Goal: Download file/media: Download file/media

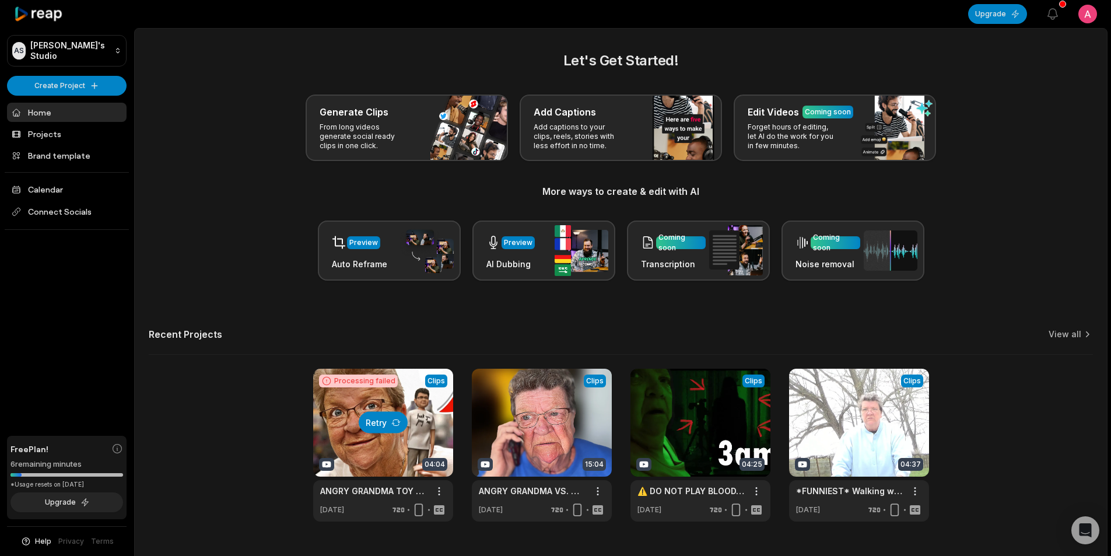
click at [394, 418] on icon at bounding box center [395, 421] width 9 height 9
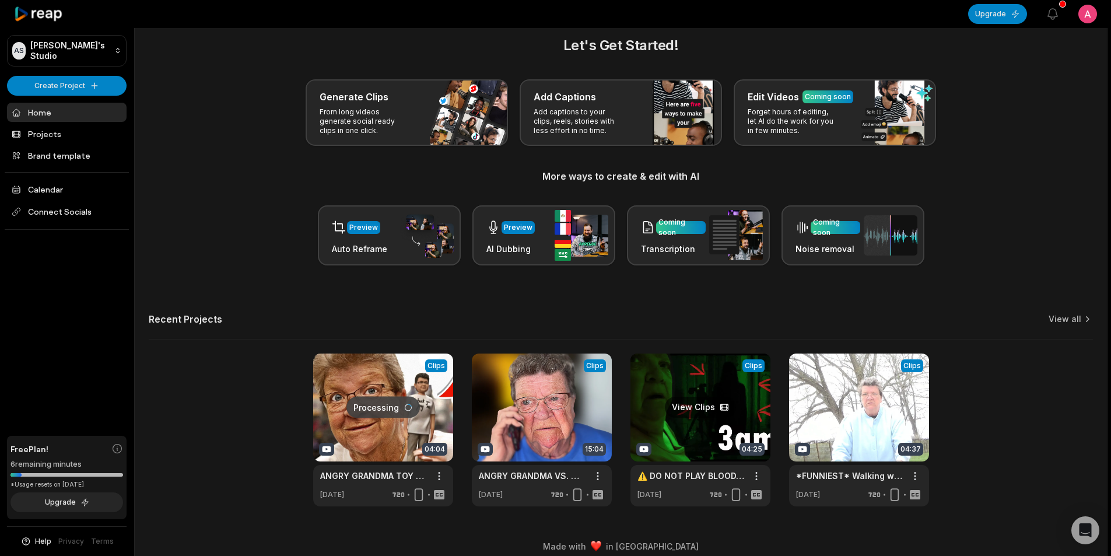
scroll to position [26, 0]
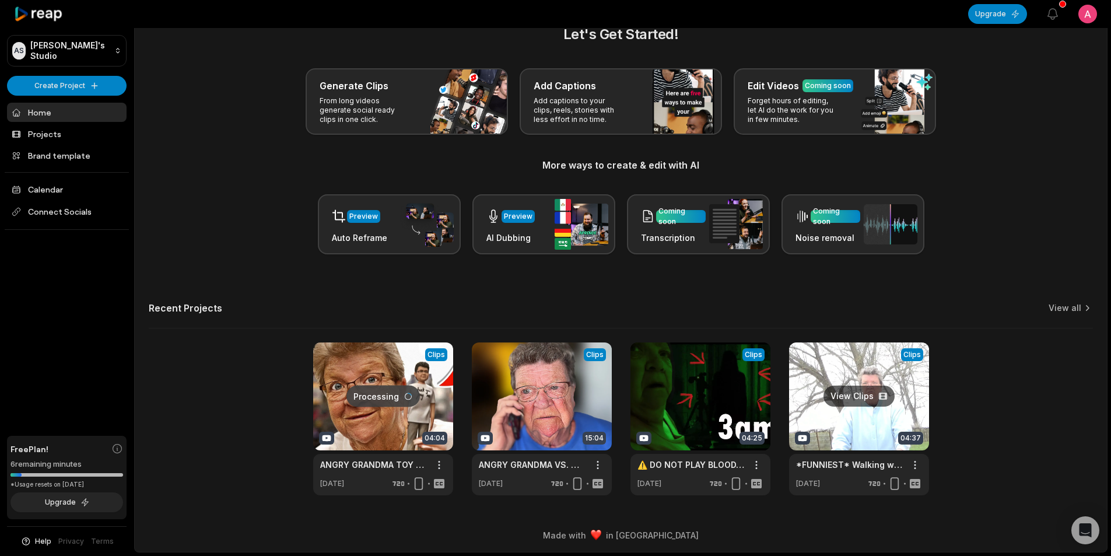
click at [842, 422] on link at bounding box center [859, 418] width 140 height 153
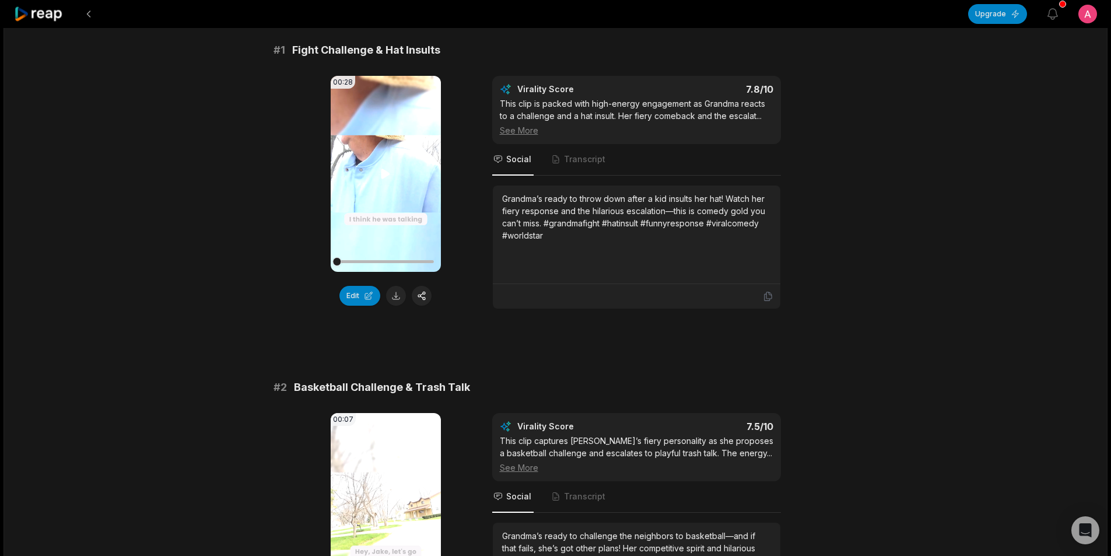
scroll to position [117, 0]
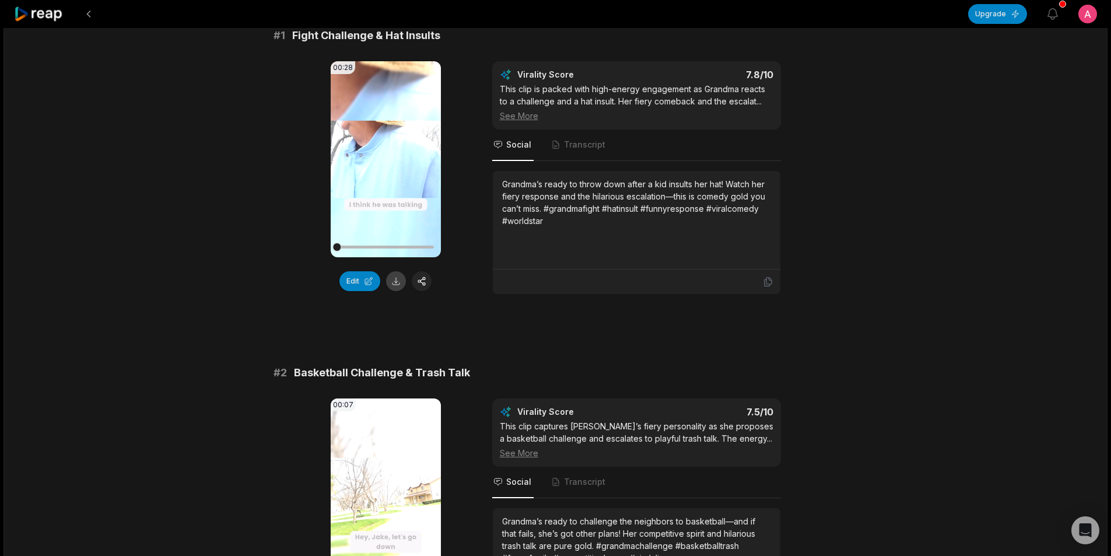
click at [396, 282] on button at bounding box center [396, 281] width 20 height 20
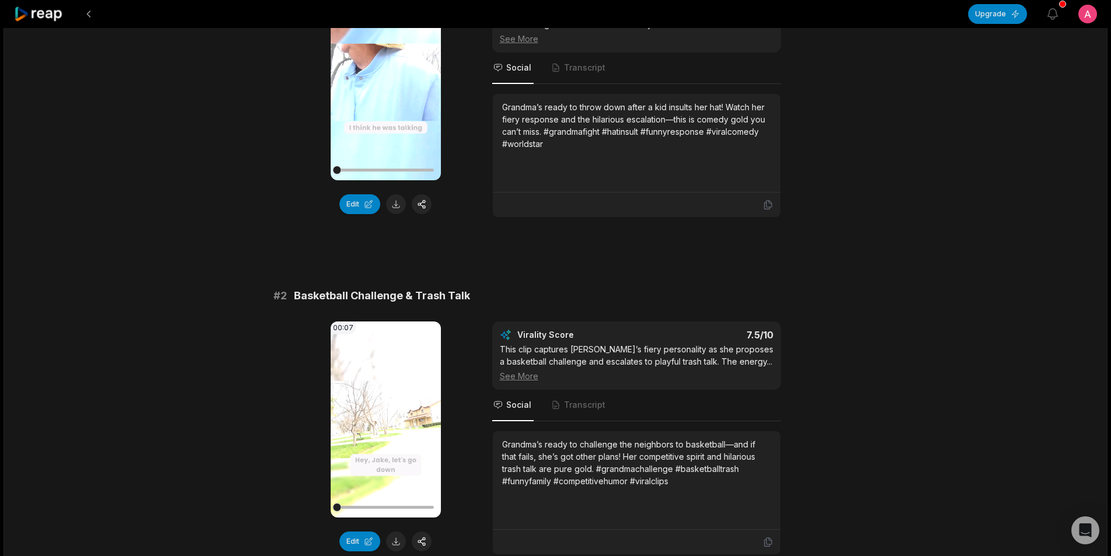
scroll to position [466, 0]
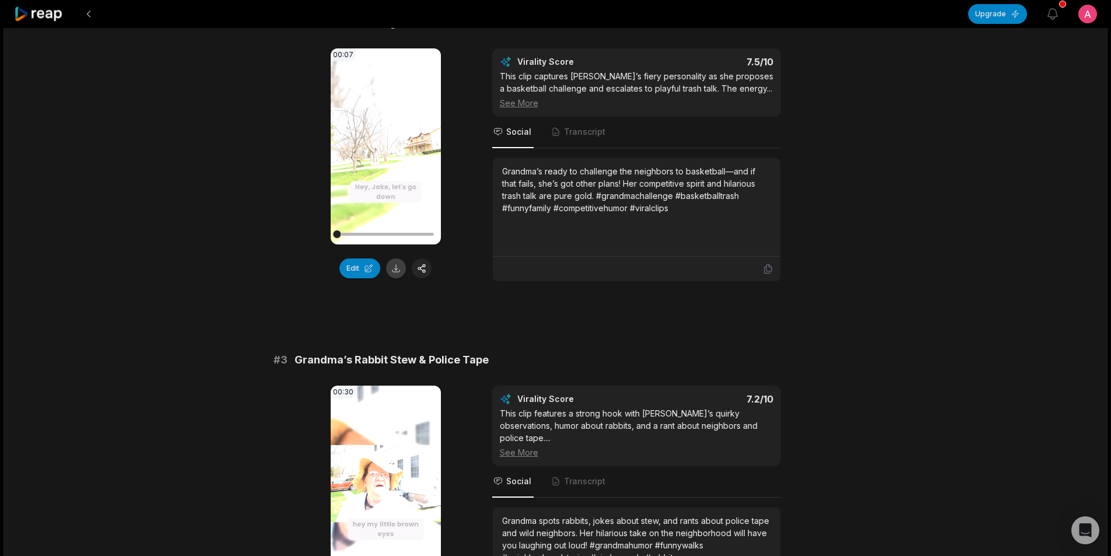
click at [397, 268] on button at bounding box center [396, 268] width 20 height 20
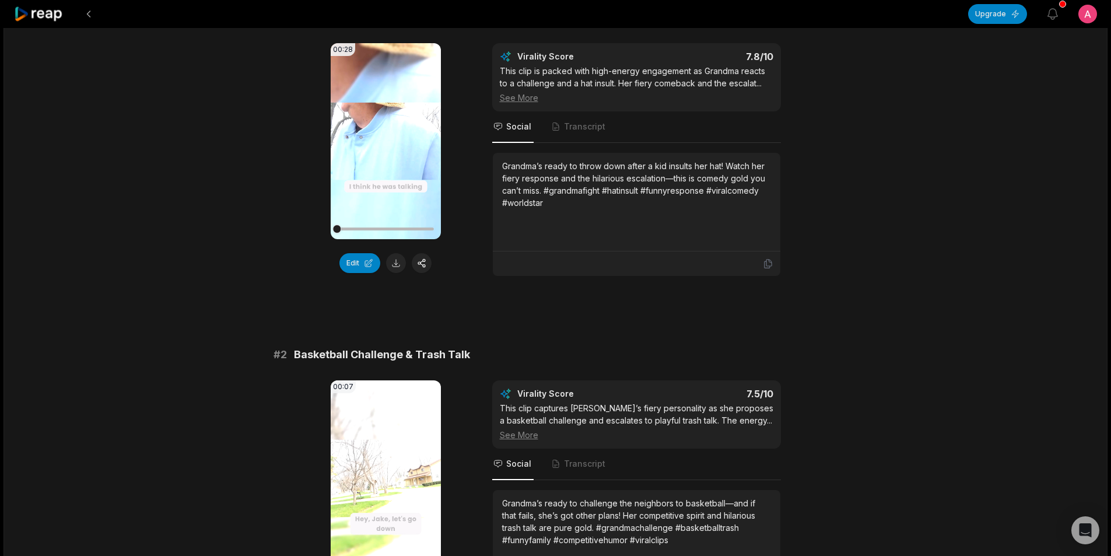
scroll to position [0, 0]
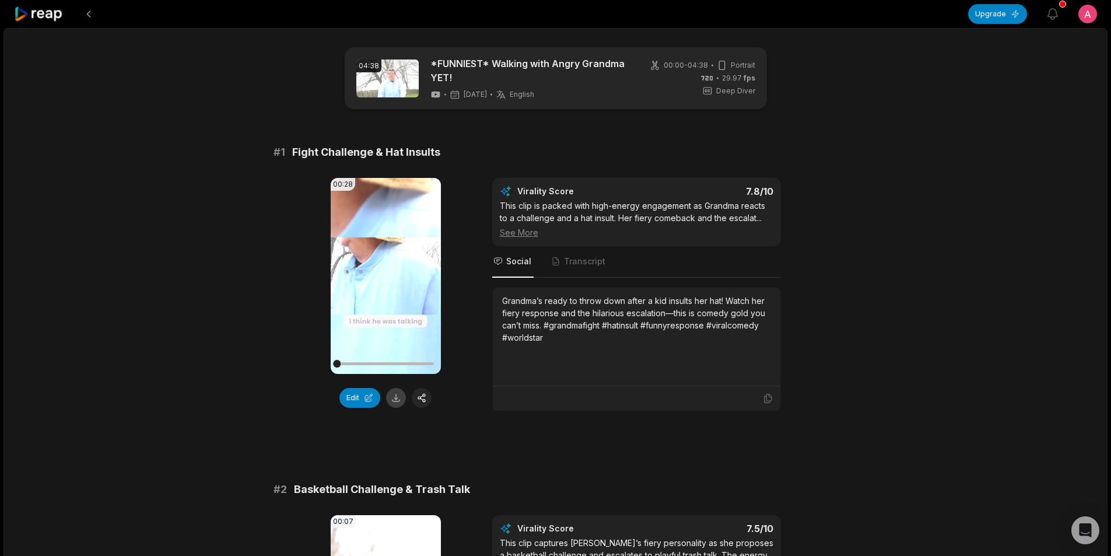
click at [396, 396] on button at bounding box center [396, 398] width 20 height 20
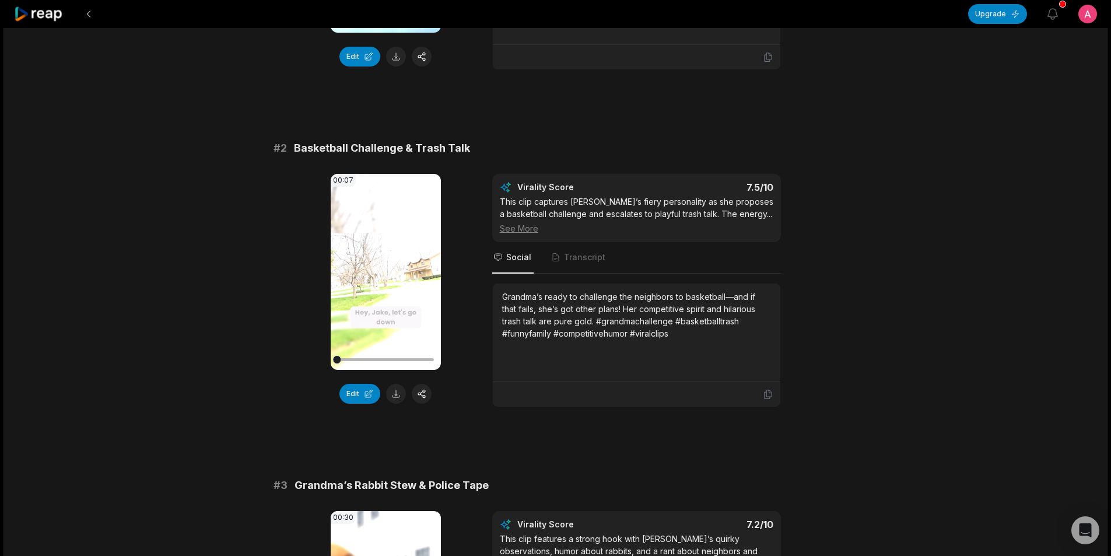
scroll to position [350, 0]
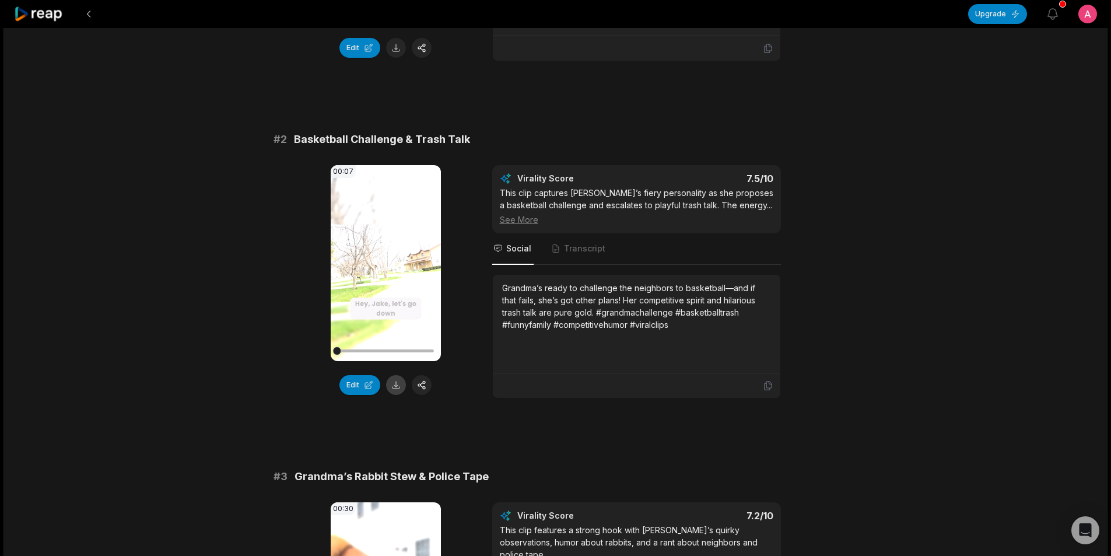
click at [391, 385] on button at bounding box center [396, 385] width 20 height 20
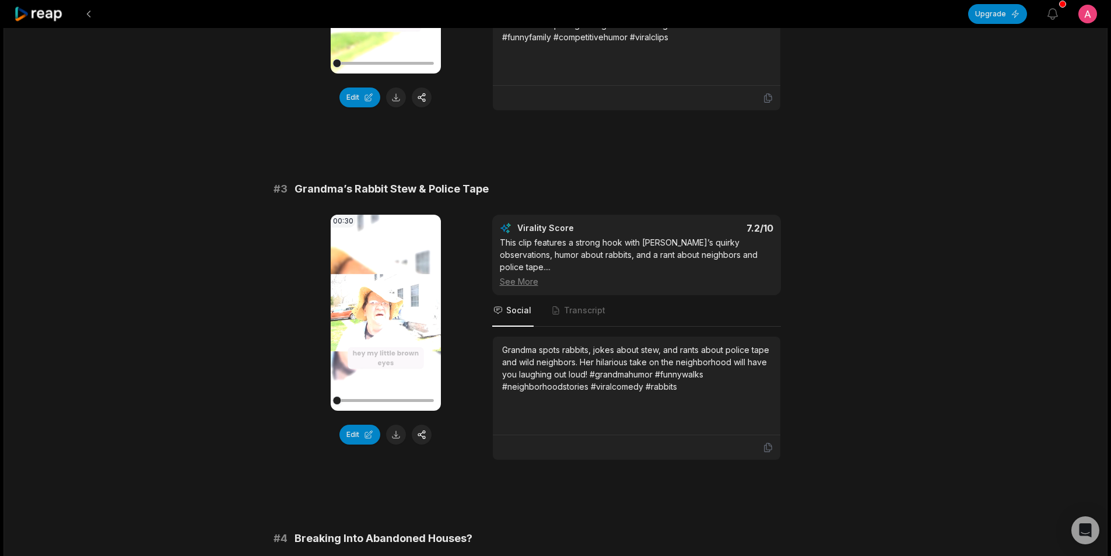
scroll to position [641, 0]
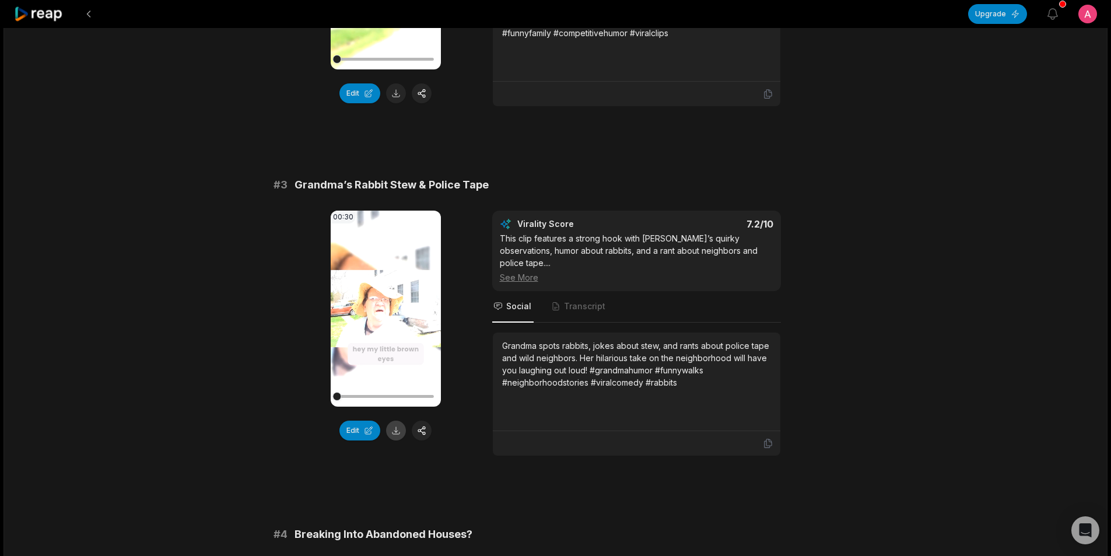
click at [391, 434] on button at bounding box center [396, 430] width 20 height 20
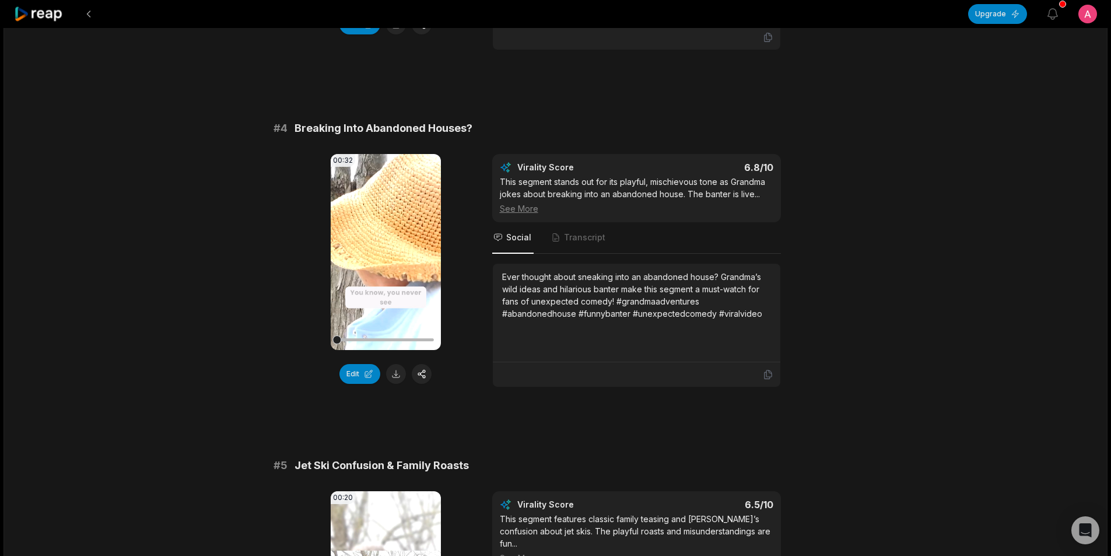
scroll to position [1049, 0]
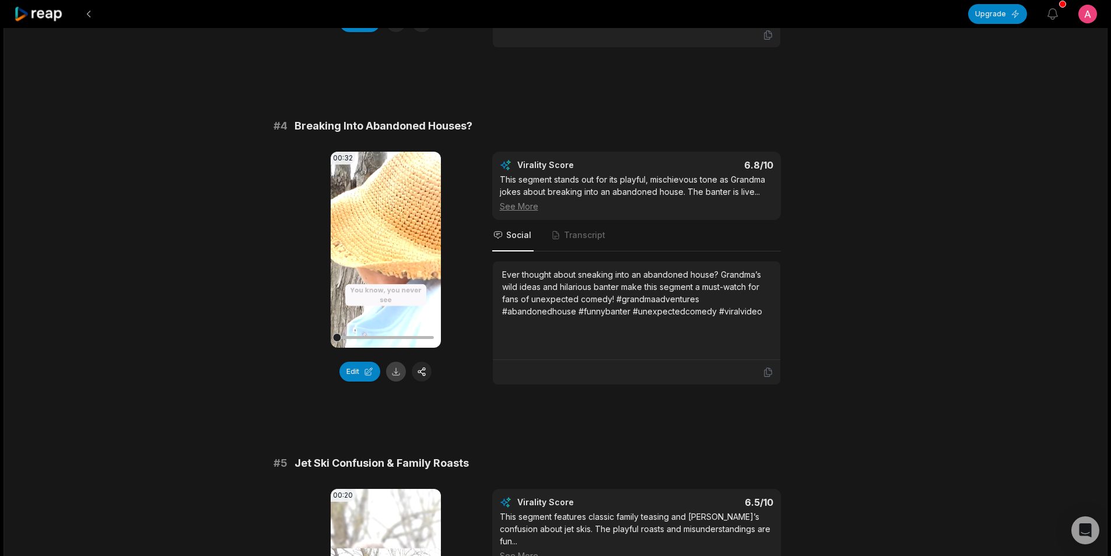
click at [396, 361] on button at bounding box center [396, 371] width 20 height 20
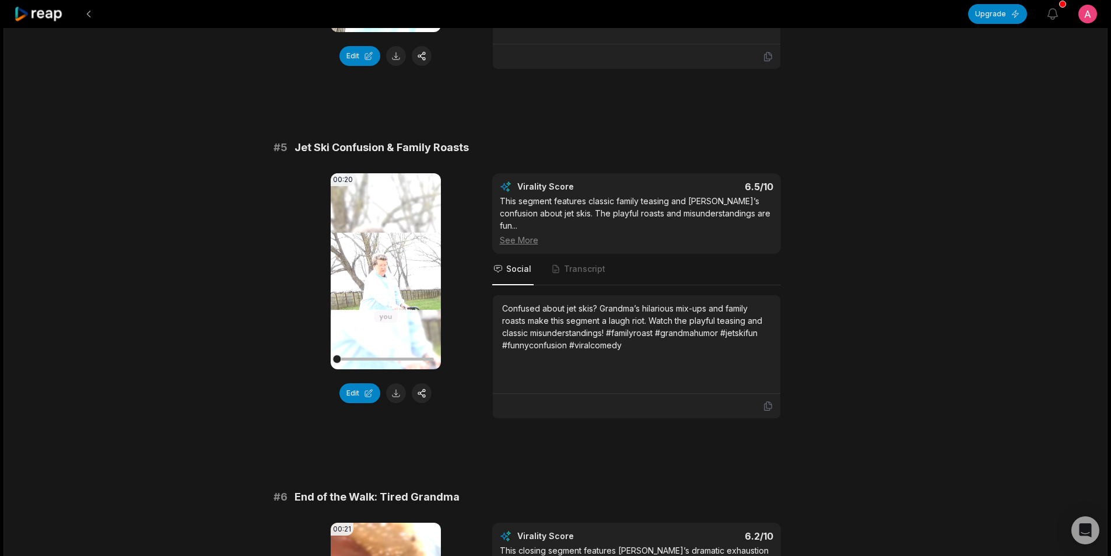
scroll to position [1399, 0]
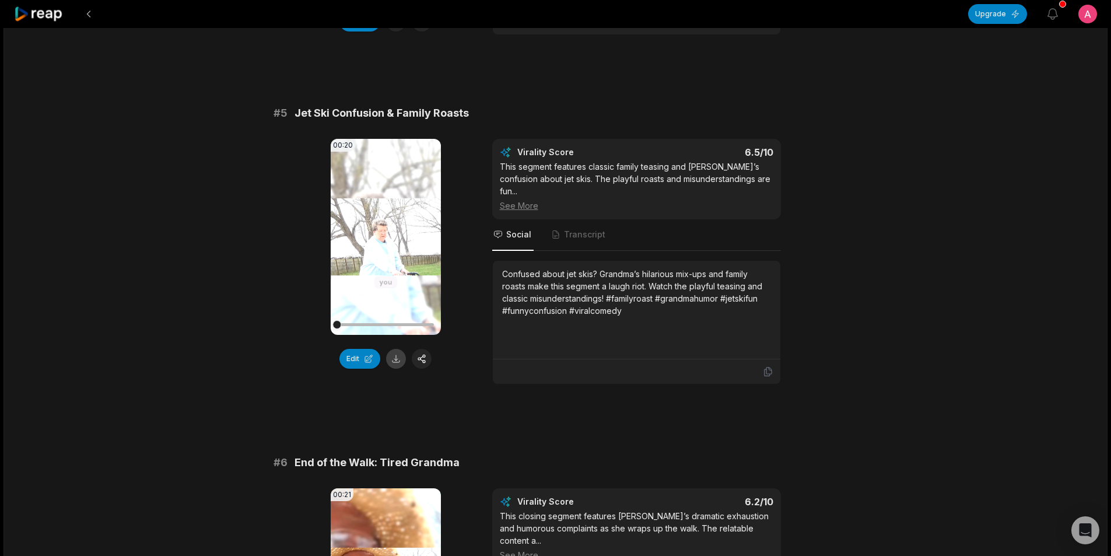
click at [395, 349] on button at bounding box center [396, 359] width 20 height 20
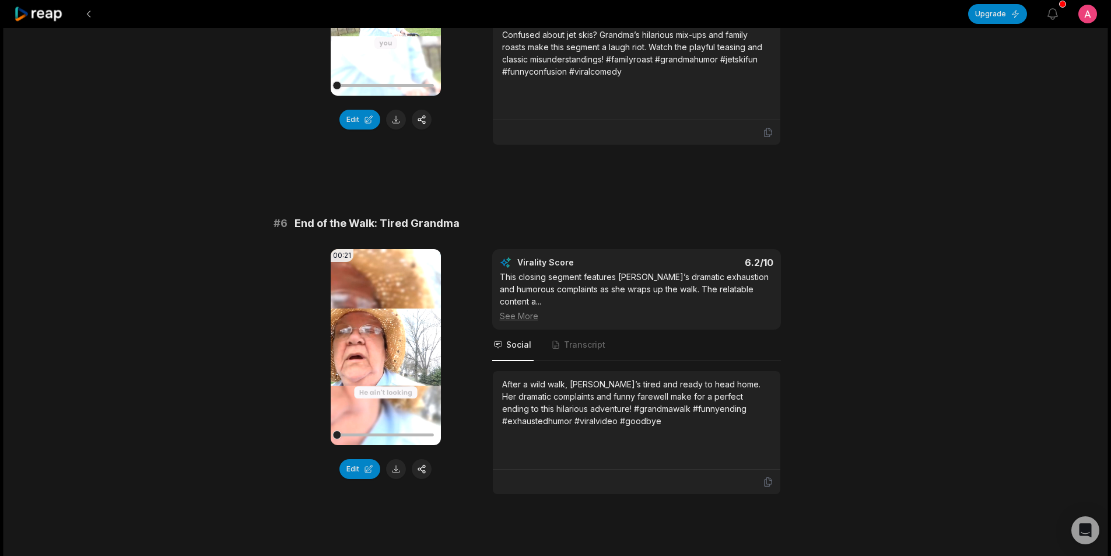
scroll to position [1641, 0]
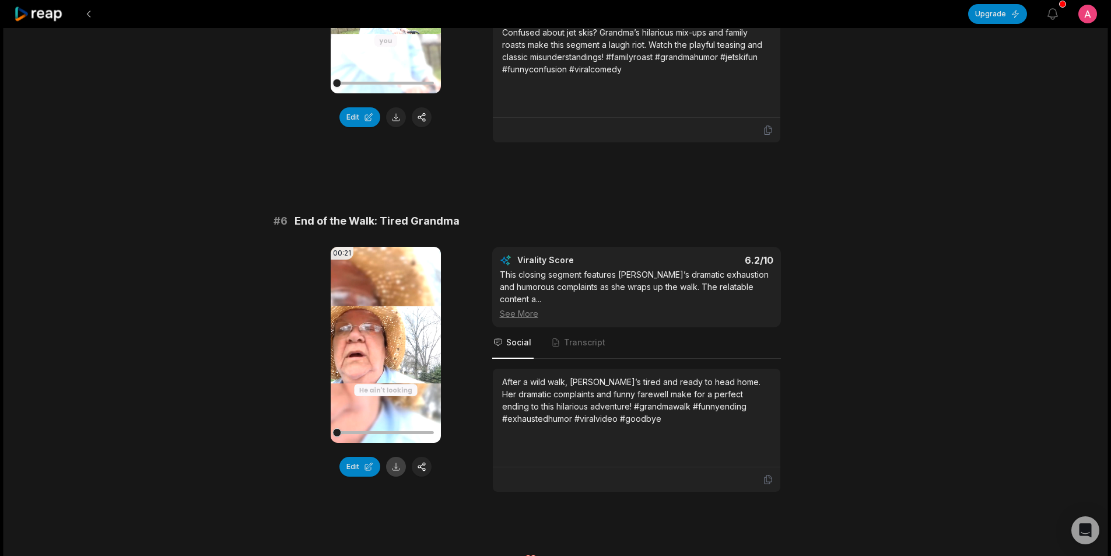
click at [395, 457] on button at bounding box center [396, 467] width 20 height 20
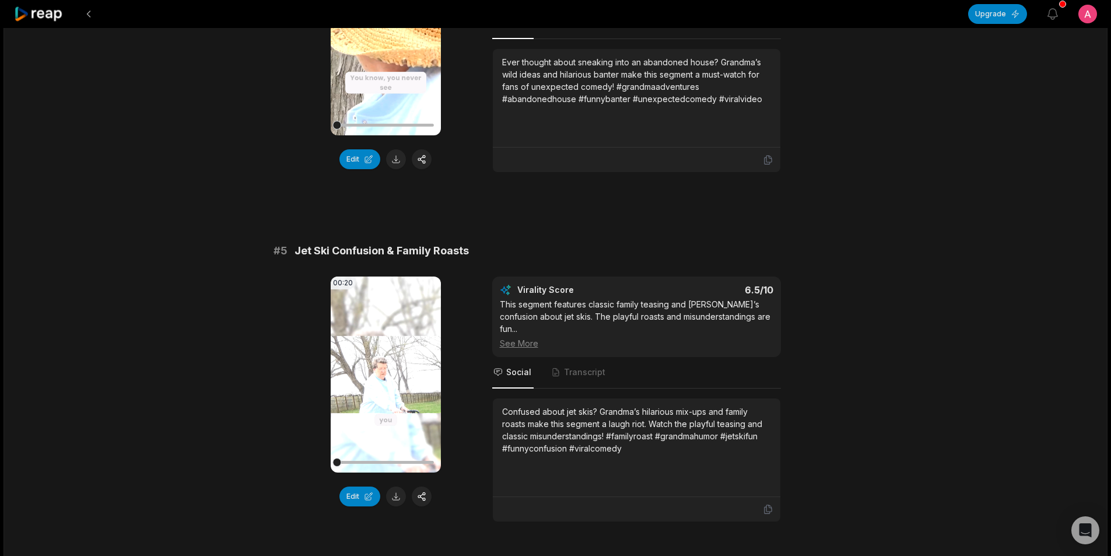
scroll to position [1233, 0]
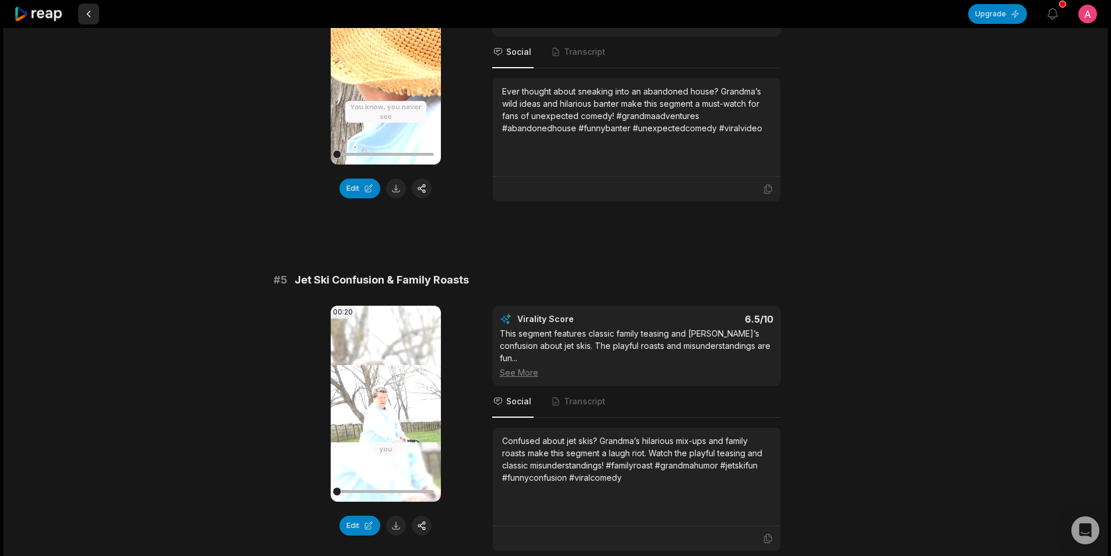
click at [85, 16] on button at bounding box center [88, 13] width 21 height 21
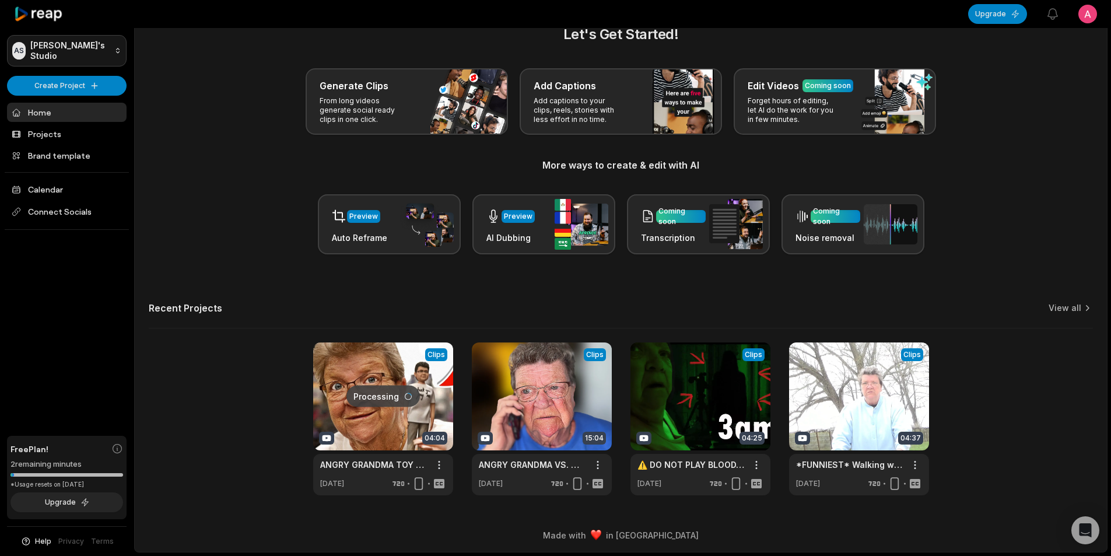
scroll to position [26, 0]
click at [698, 419] on link at bounding box center [700, 418] width 140 height 153
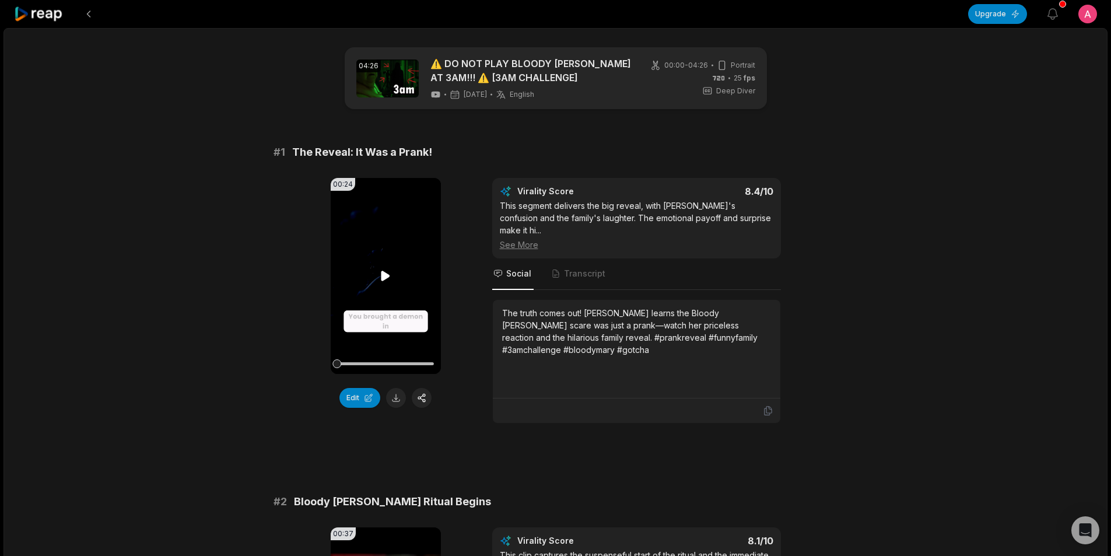
click at [389, 255] on video "Your browser does not support mp4 format." at bounding box center [386, 276] width 110 height 196
click at [390, 275] on icon at bounding box center [385, 276] width 14 height 14
click at [395, 398] on button at bounding box center [396, 398] width 20 height 20
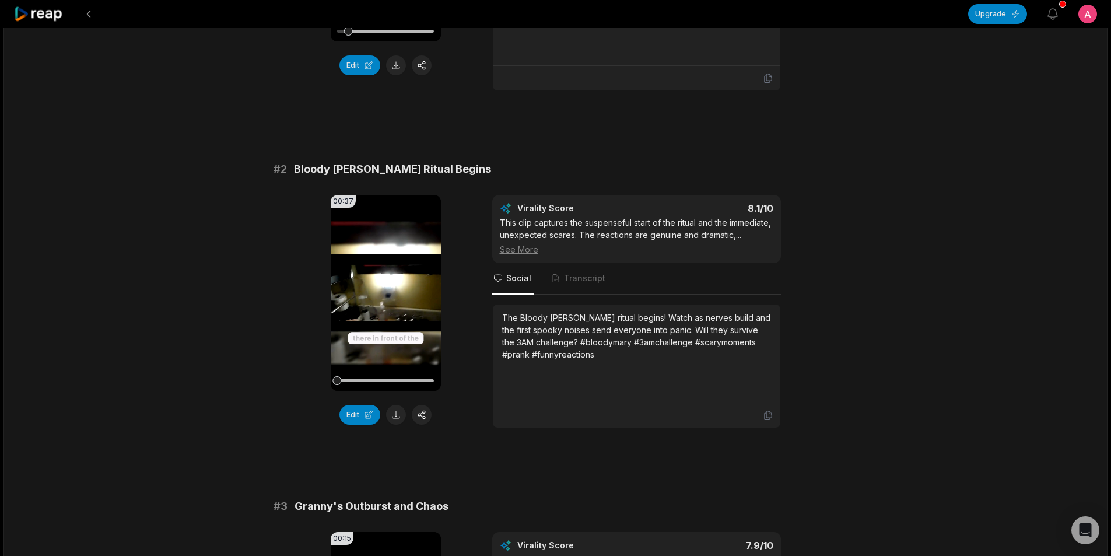
scroll to position [350, 0]
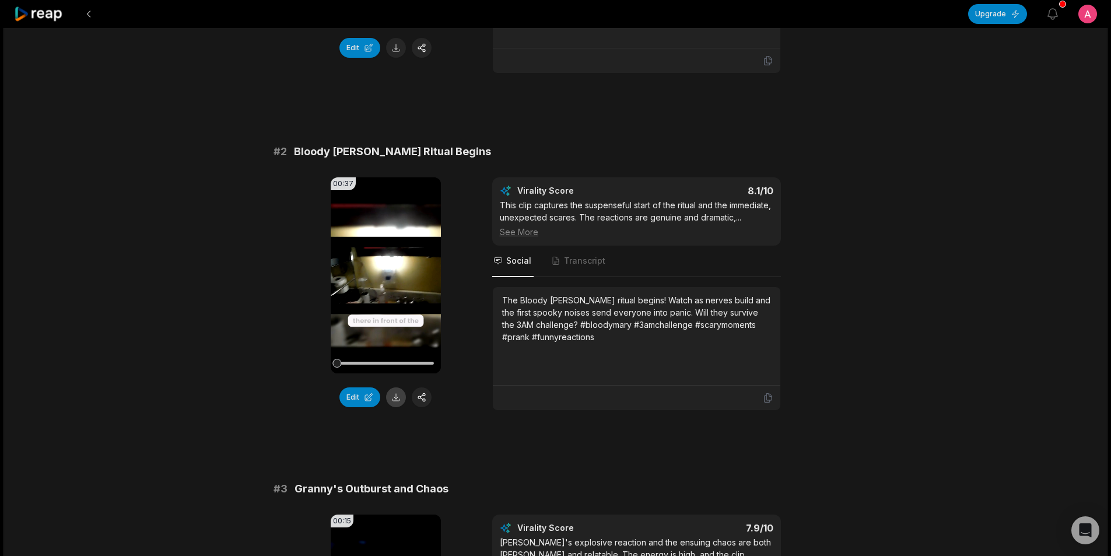
click at [395, 387] on button at bounding box center [396, 397] width 20 height 20
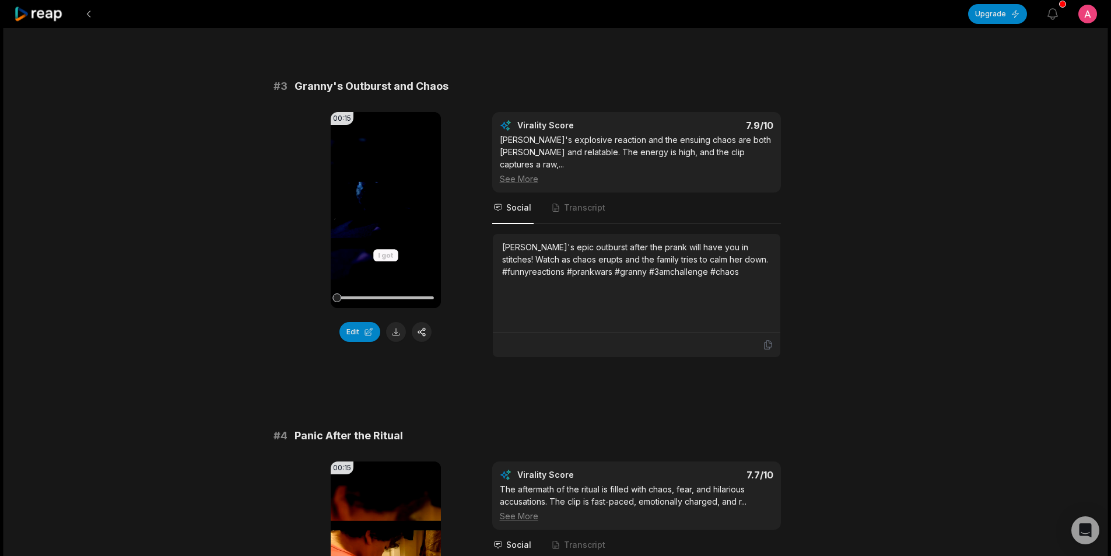
scroll to position [758, 0]
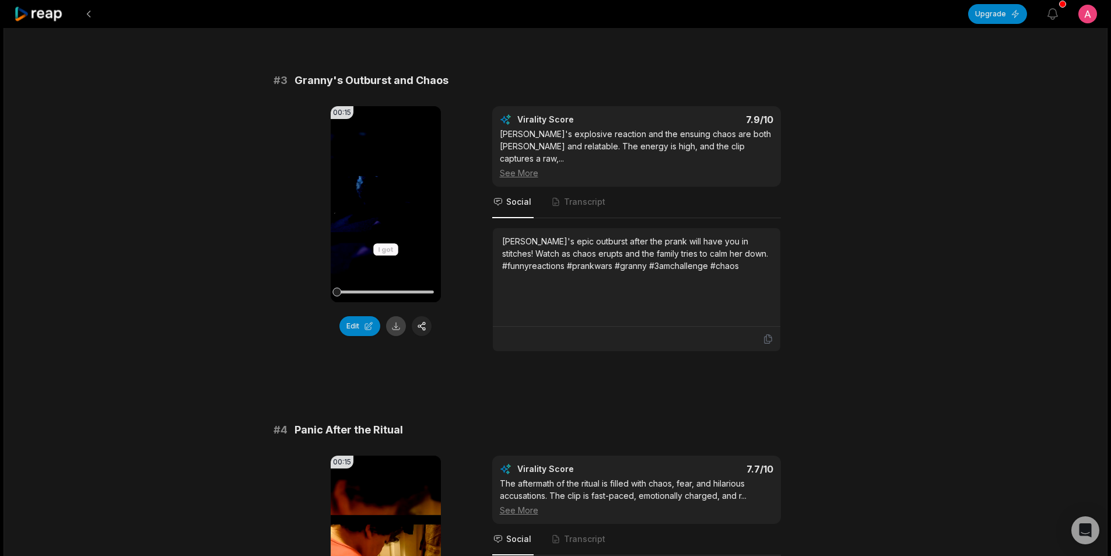
click at [396, 325] on button at bounding box center [396, 326] width 20 height 20
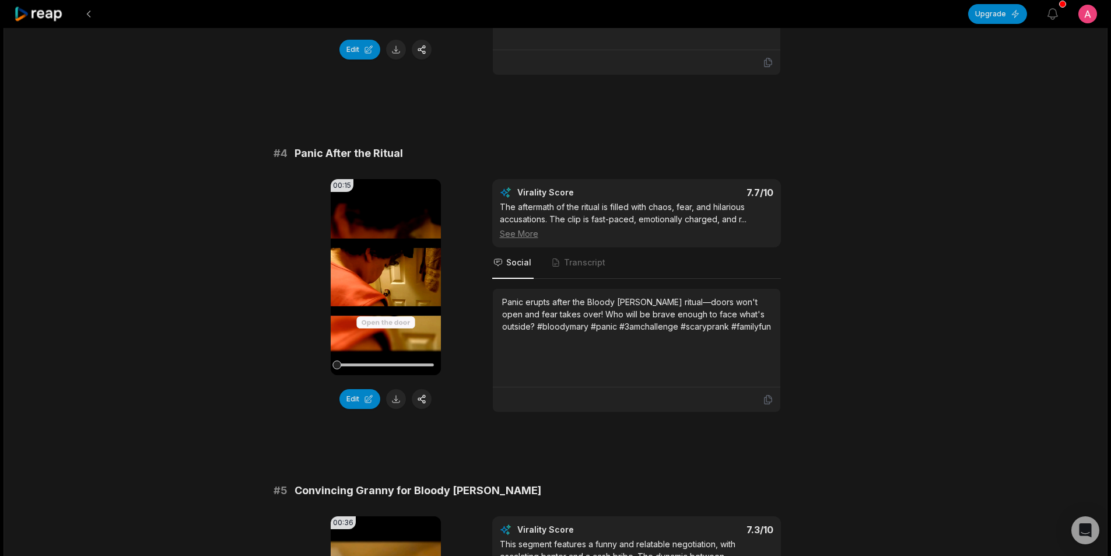
scroll to position [1049, 0]
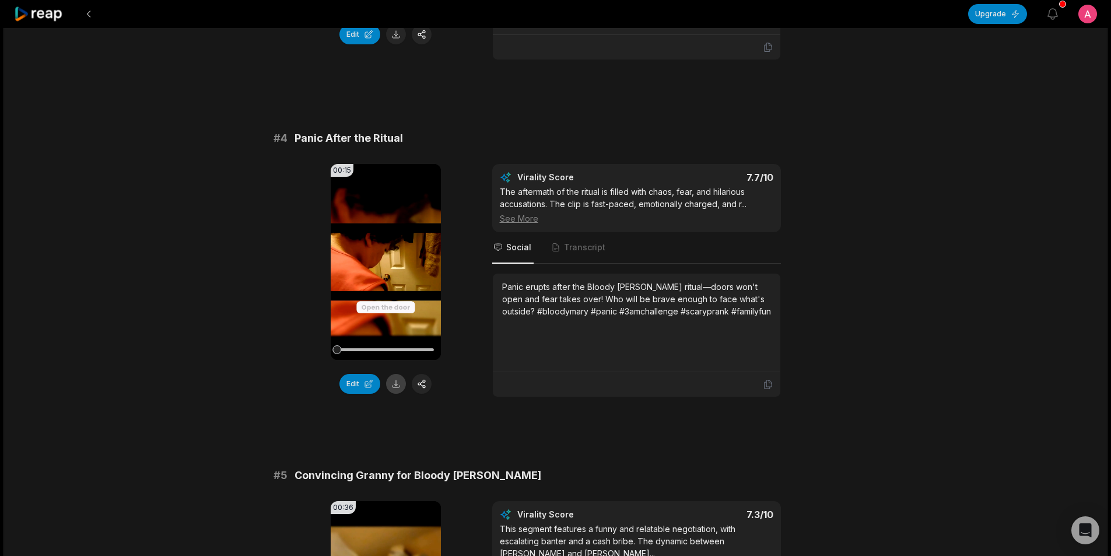
click at [399, 374] on button at bounding box center [396, 384] width 20 height 20
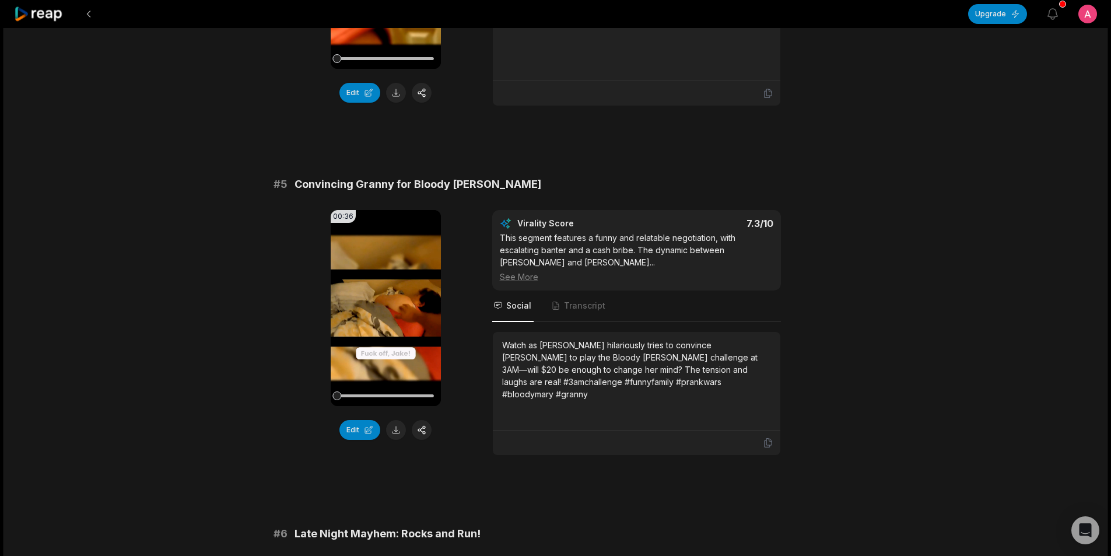
scroll to position [1341, 0]
click at [398, 419] on button at bounding box center [396, 429] width 20 height 20
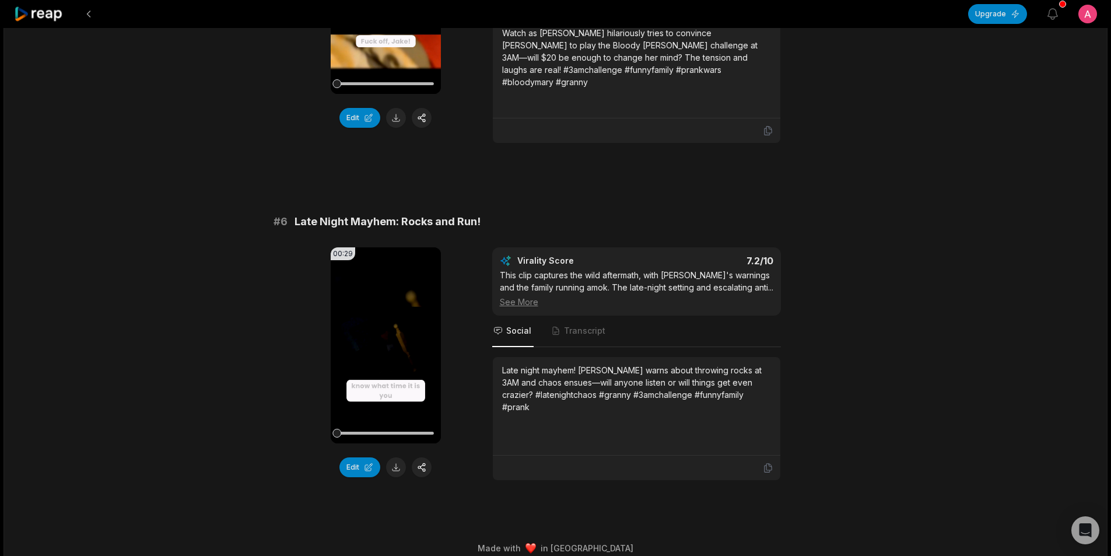
scroll to position [1653, 0]
click at [399, 457] on button at bounding box center [396, 467] width 20 height 20
click at [85, 15] on button at bounding box center [88, 13] width 21 height 21
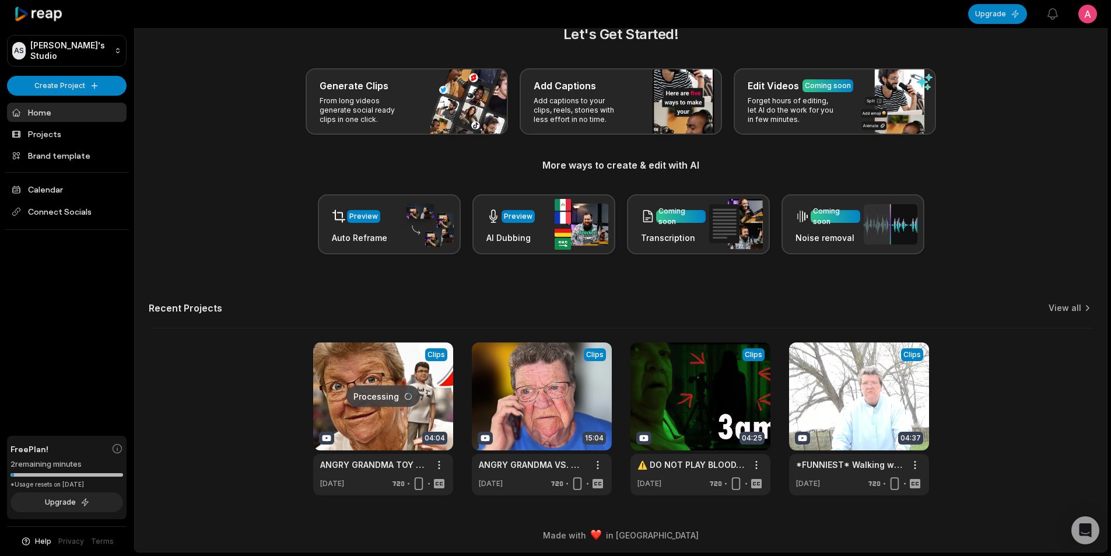
scroll to position [26, 0]
click at [528, 368] on link at bounding box center [542, 418] width 140 height 153
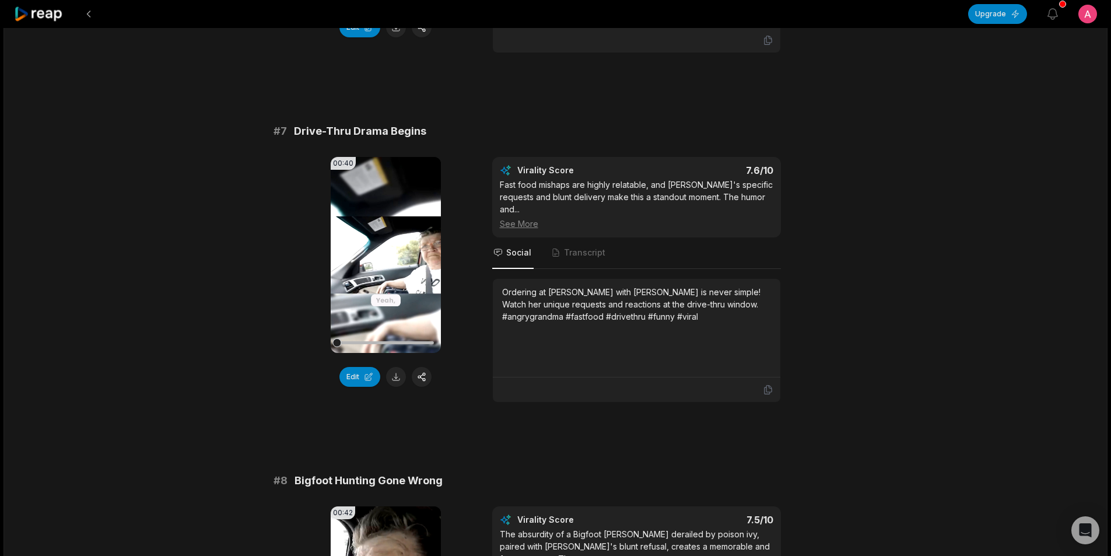
click at [401, 367] on button at bounding box center [396, 377] width 20 height 20
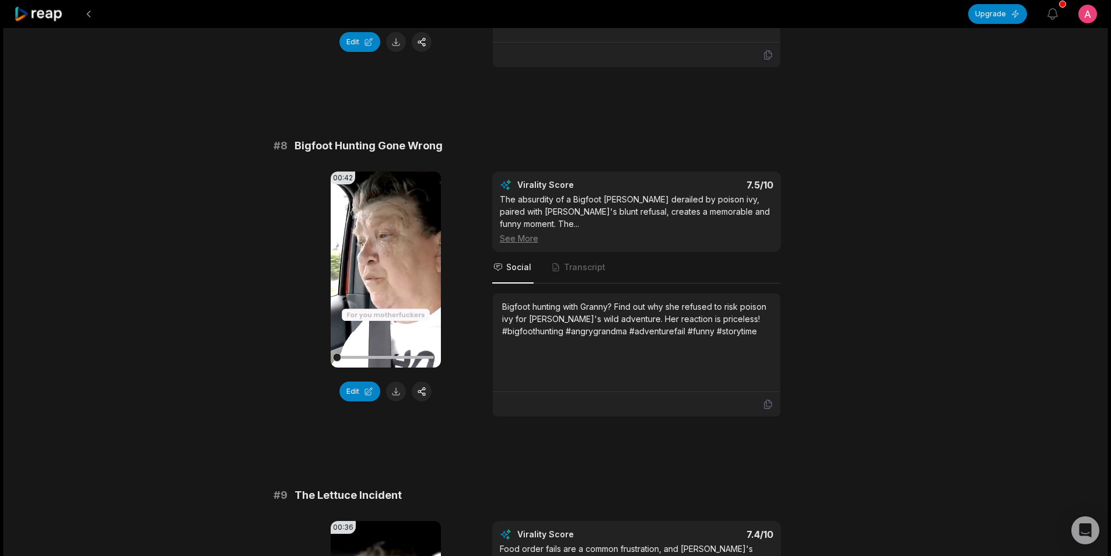
scroll to position [2449, 0]
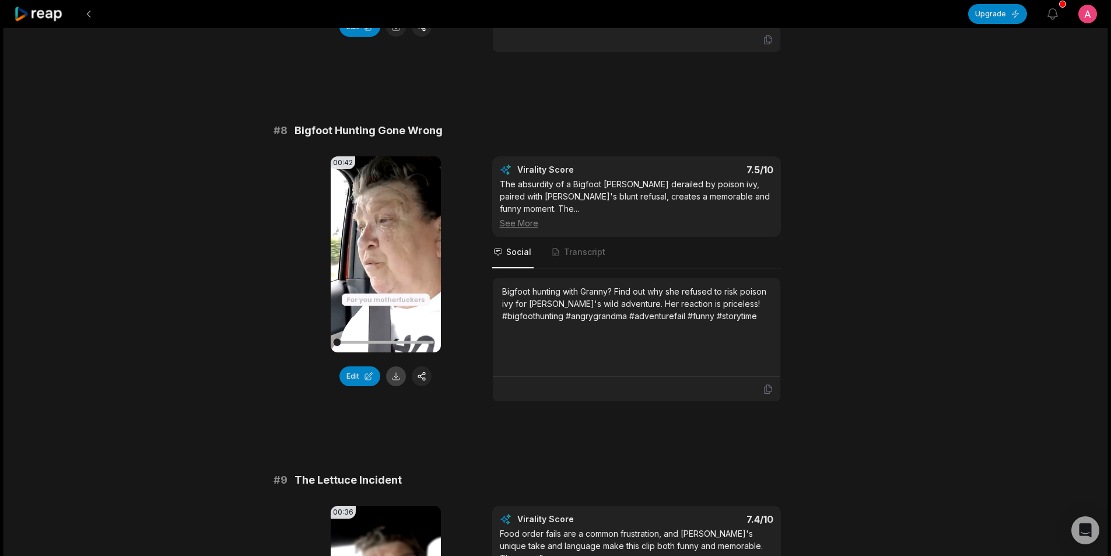
click at [399, 366] on button at bounding box center [396, 376] width 20 height 20
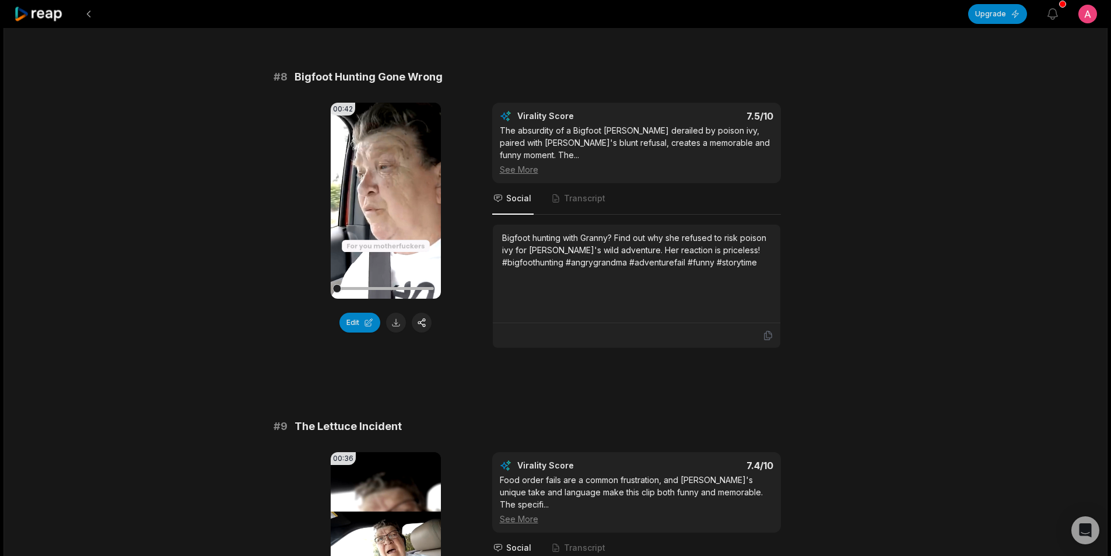
scroll to position [2799, 0]
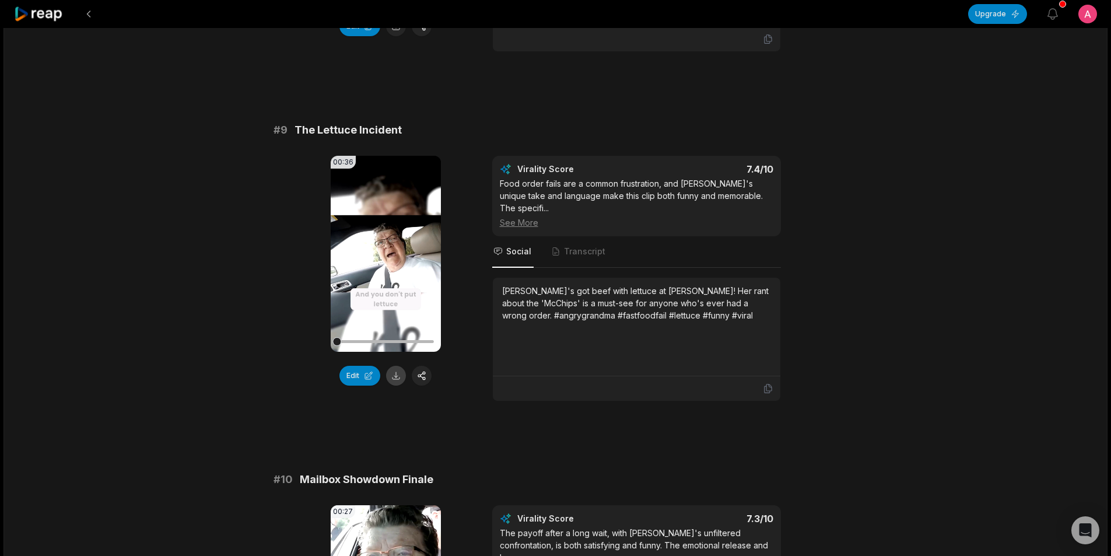
click at [397, 366] on button at bounding box center [396, 376] width 20 height 20
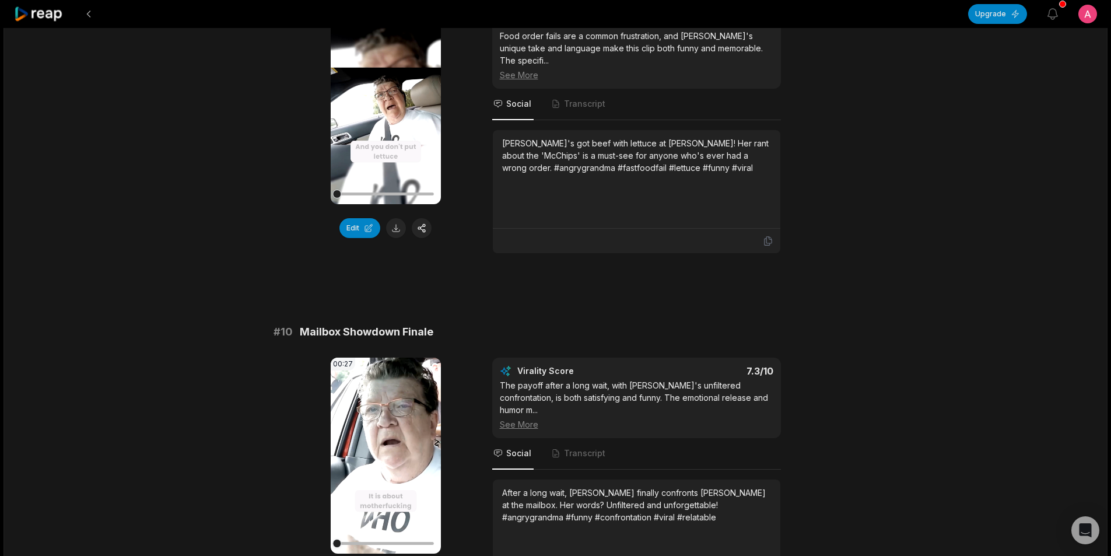
scroll to position [2999, 0]
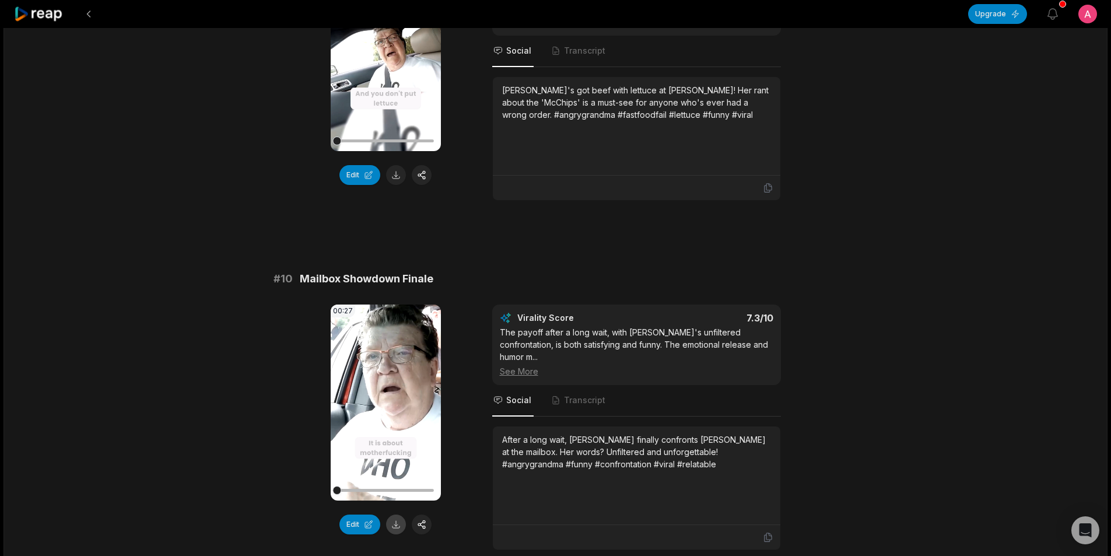
click at [402, 514] on button at bounding box center [396, 524] width 20 height 20
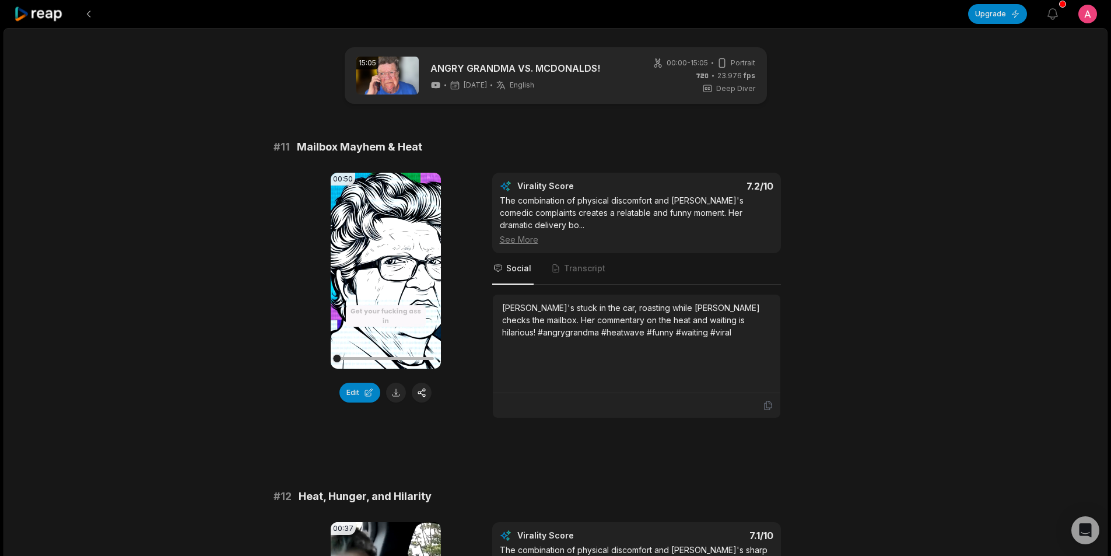
click at [386, 269] on icon at bounding box center [385, 270] width 9 height 10
click at [392, 279] on video "Your browser does not support mp4 format." at bounding box center [386, 271] width 110 height 196
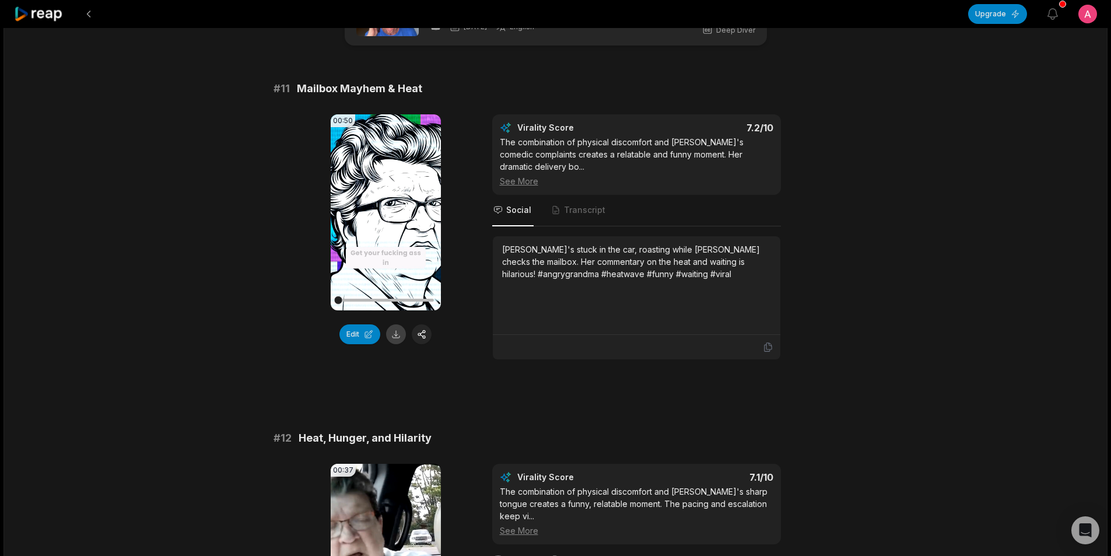
click at [402, 335] on button at bounding box center [396, 334] width 20 height 20
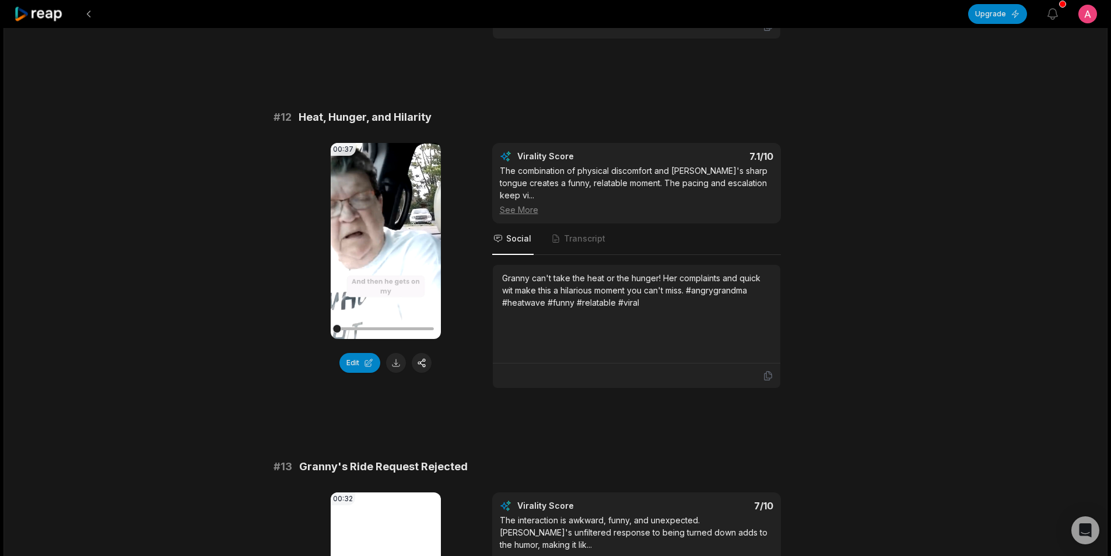
scroll to position [408, 0]
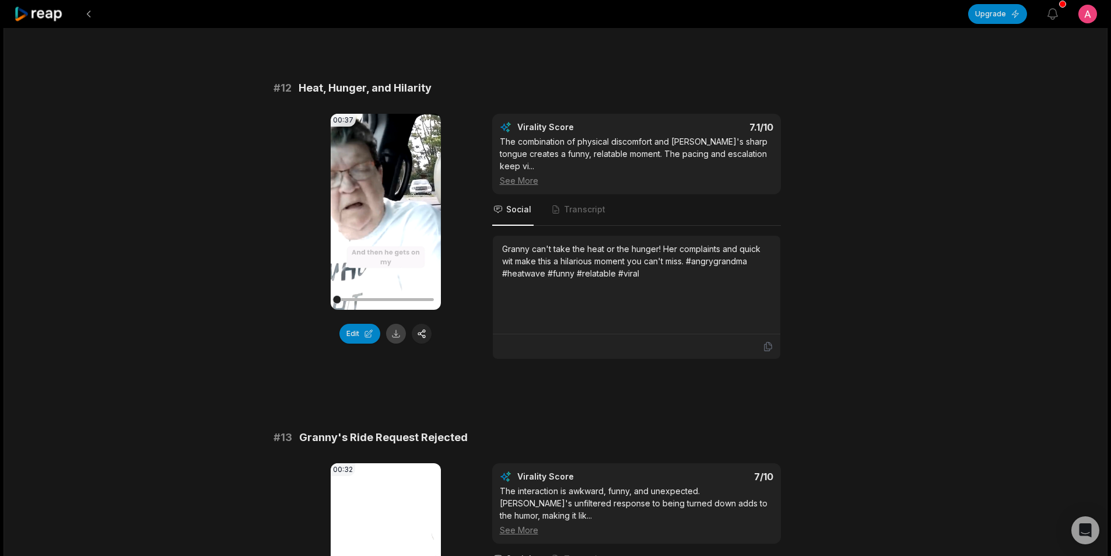
click at [398, 335] on button at bounding box center [396, 334] width 20 height 20
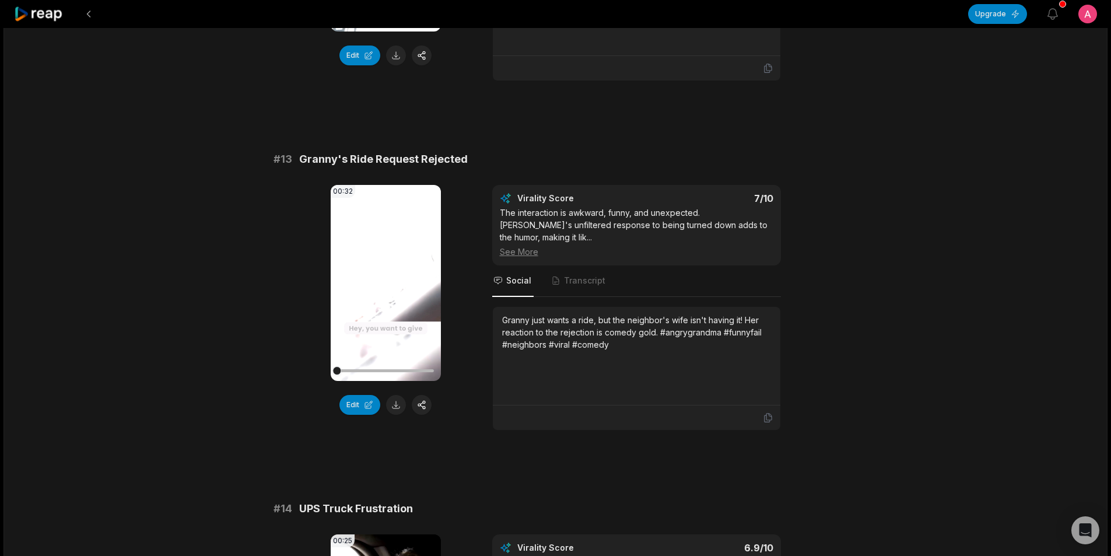
scroll to position [700, 0]
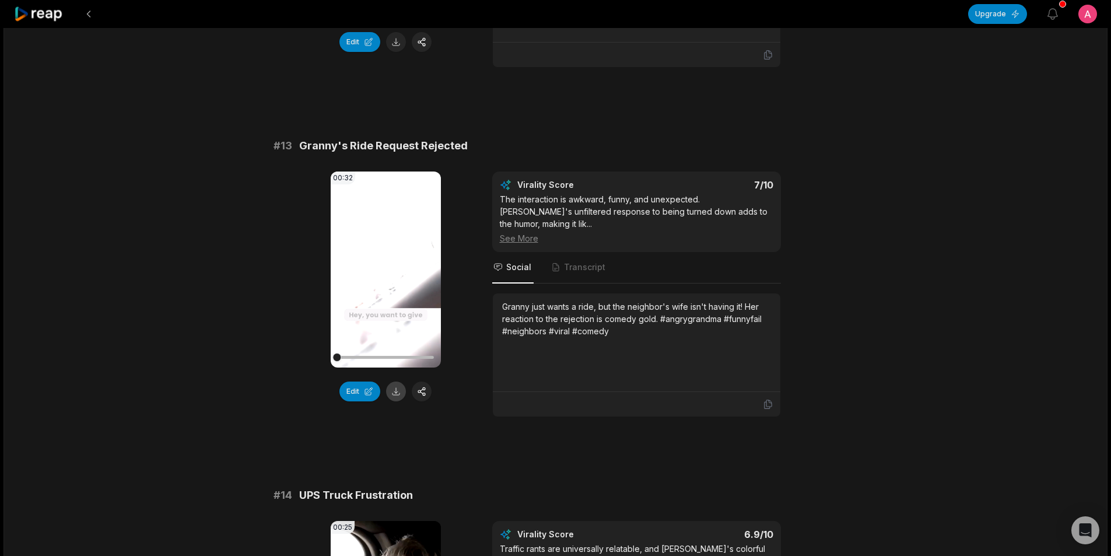
click at [390, 392] on button at bounding box center [396, 391] width 20 height 20
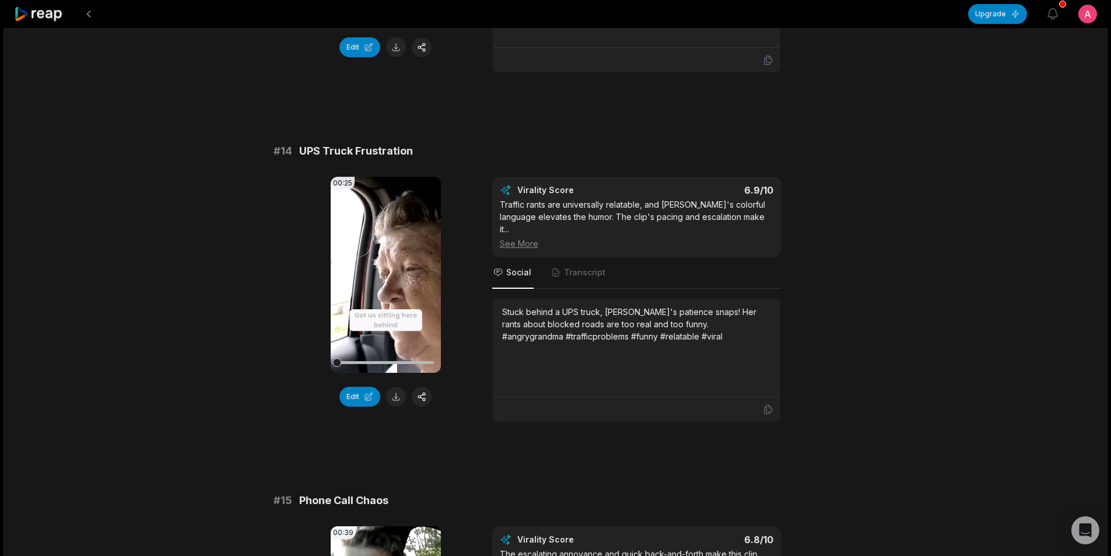
scroll to position [1049, 0]
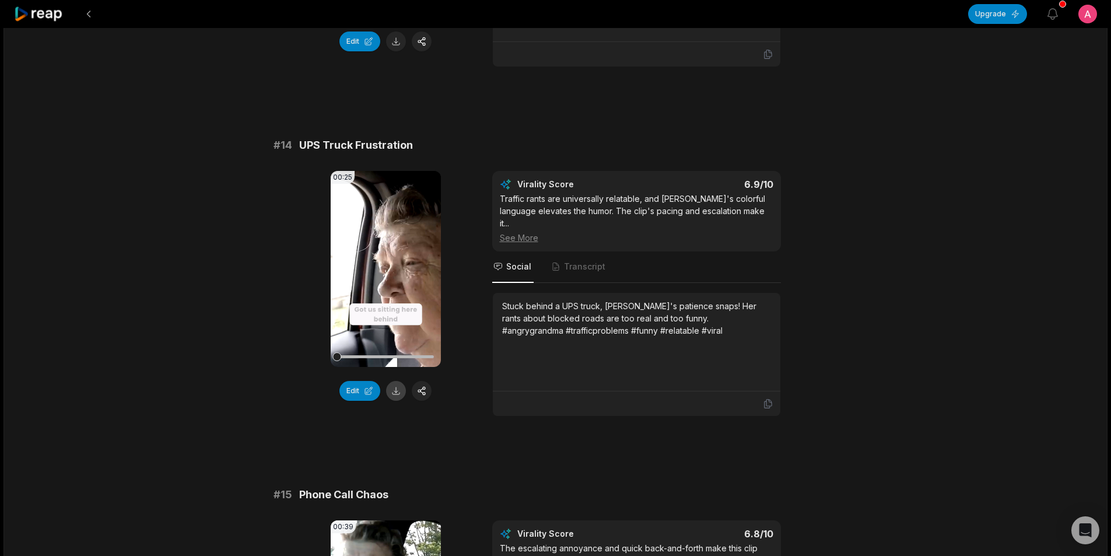
click at [395, 394] on button at bounding box center [396, 391] width 20 height 20
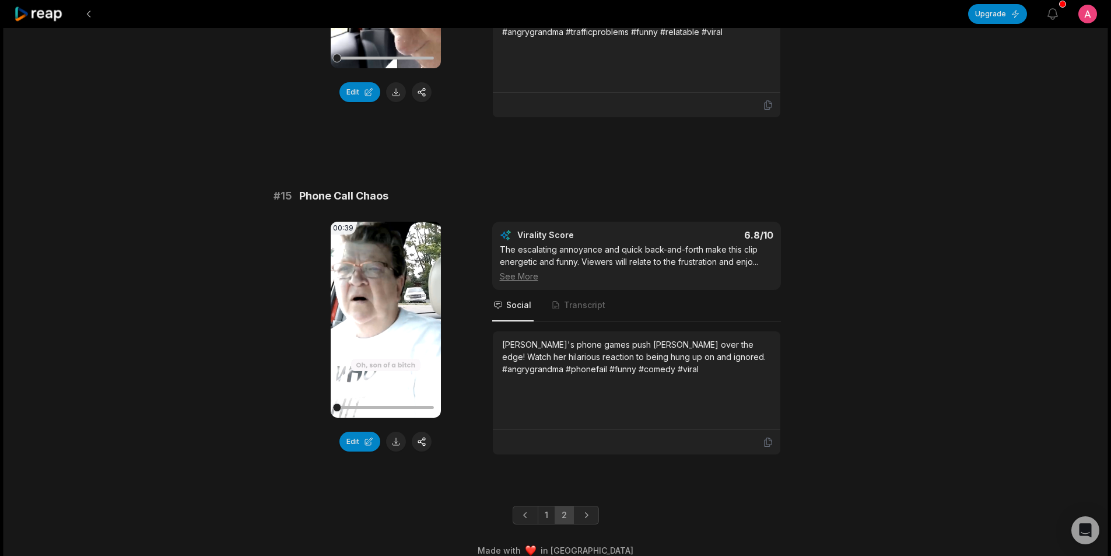
scroll to position [1351, 0]
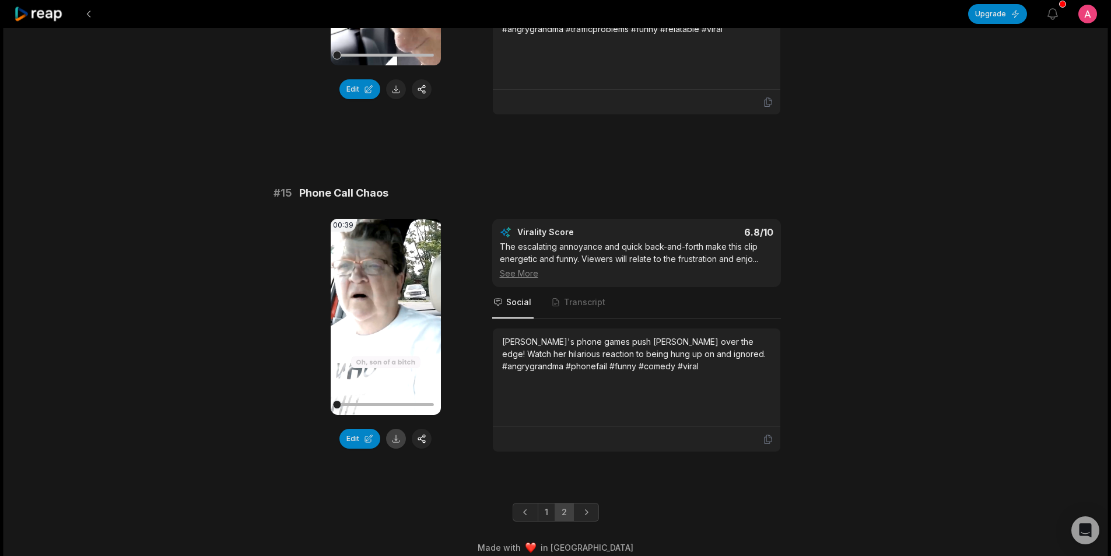
click at [398, 429] on button at bounding box center [396, 439] width 20 height 20
